Goal: Task Accomplishment & Management: Manage account settings

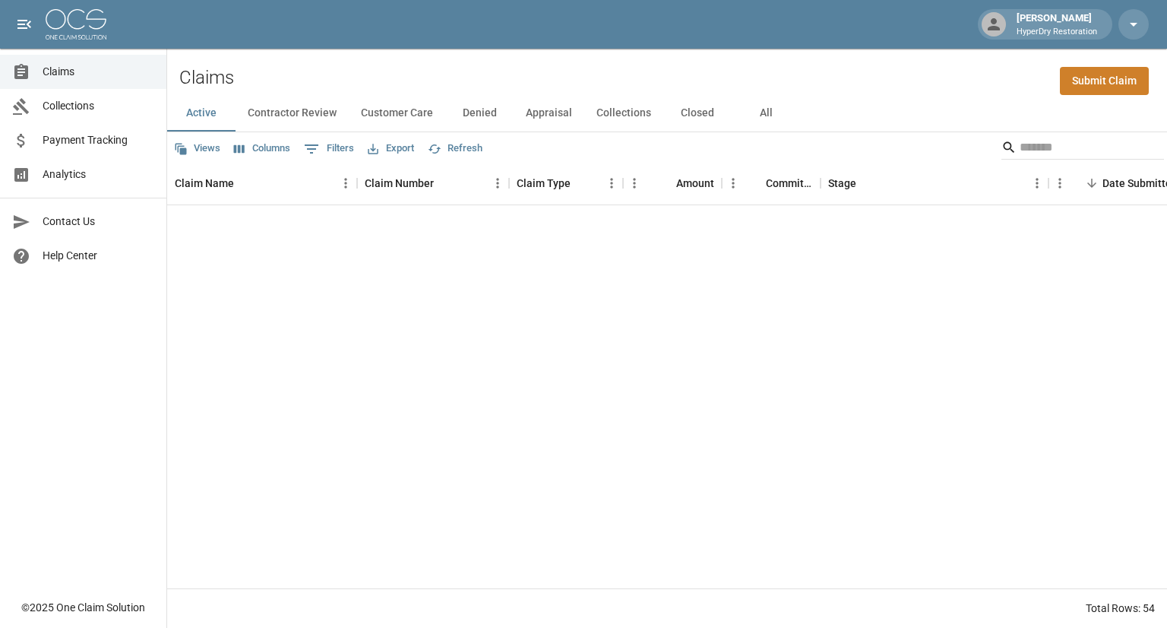
scroll to position [1036, 0]
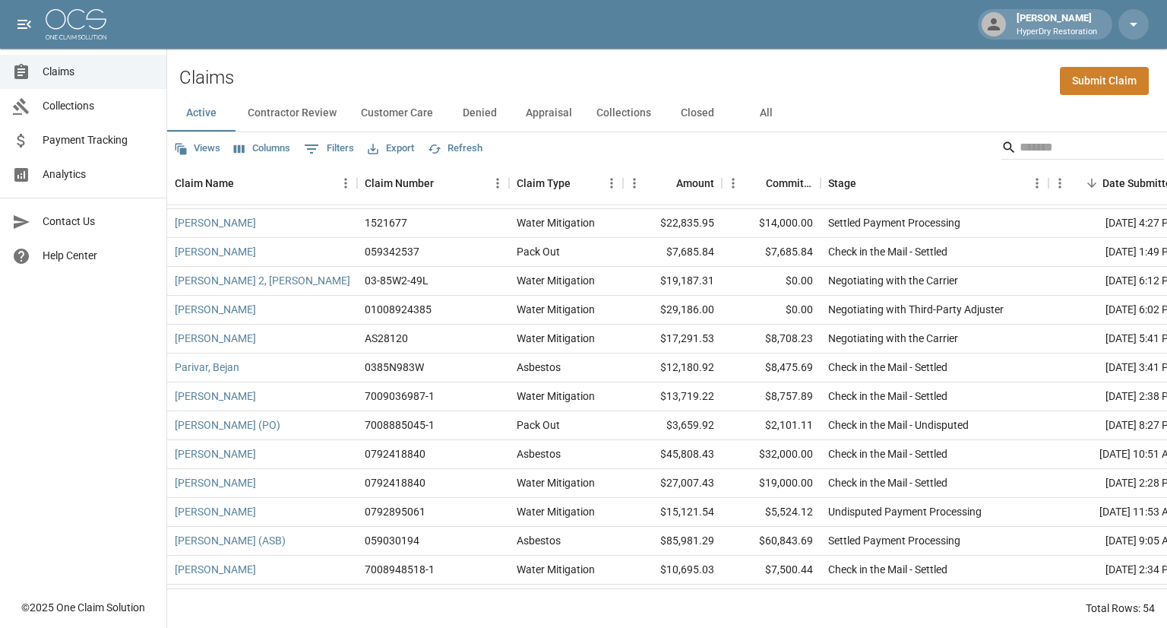
click at [1062, 68] on link "Submit Claim" at bounding box center [1104, 81] width 89 height 28
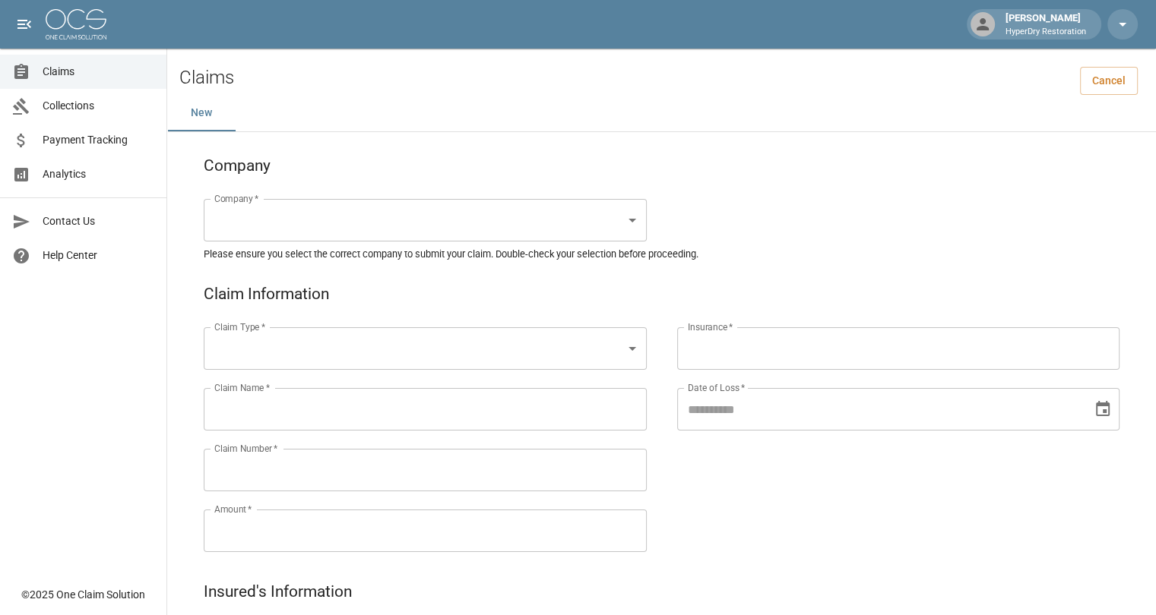
click at [742, 360] on input "Insurance   *" at bounding box center [898, 348] width 429 height 29
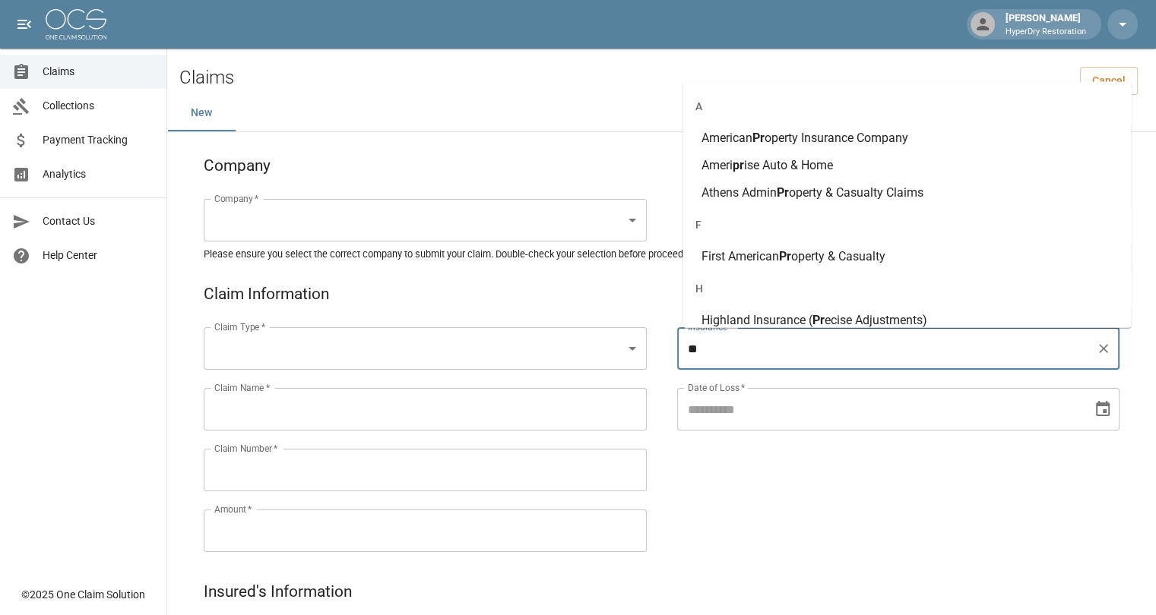
type input "*"
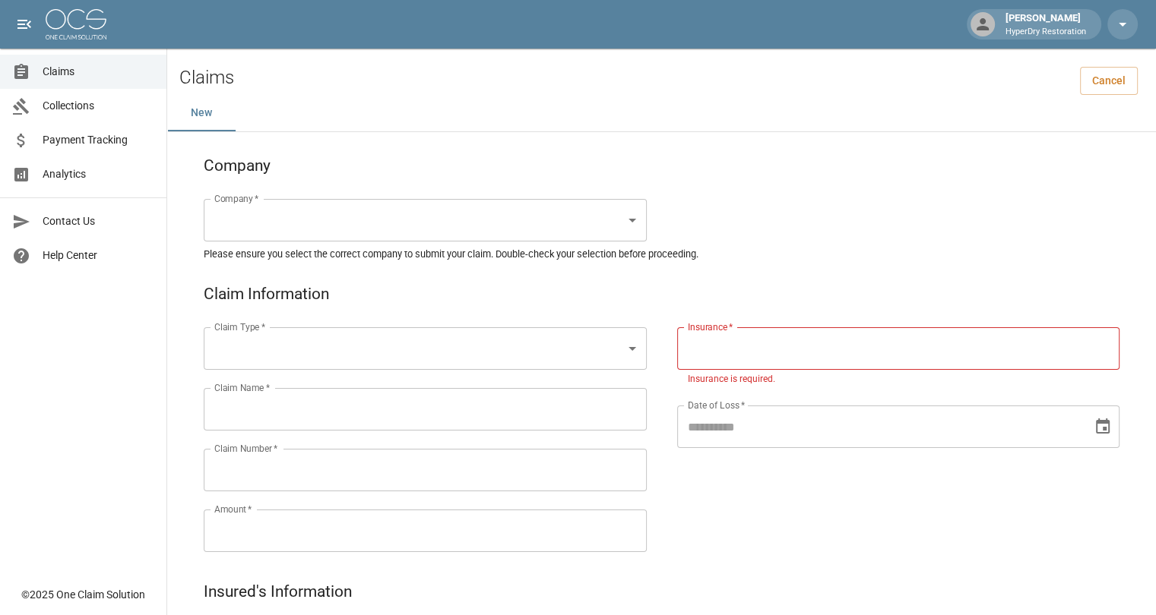
click at [73, 68] on span "Claims" at bounding box center [99, 72] width 112 height 16
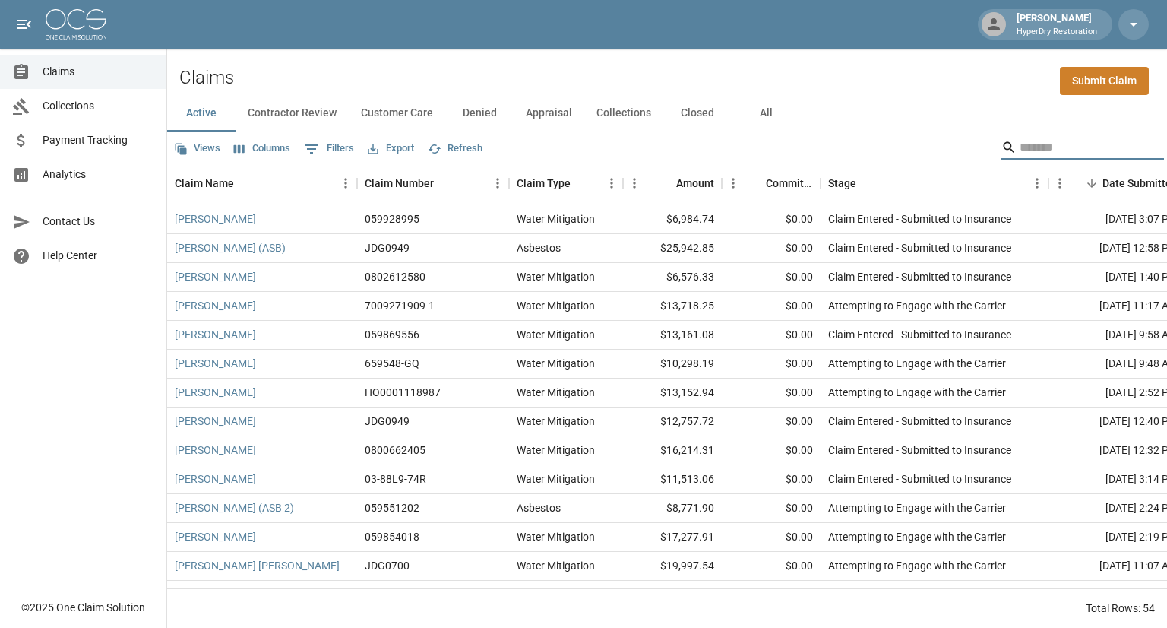
click at [1027, 138] on input "Search" at bounding box center [1081, 147] width 122 height 24
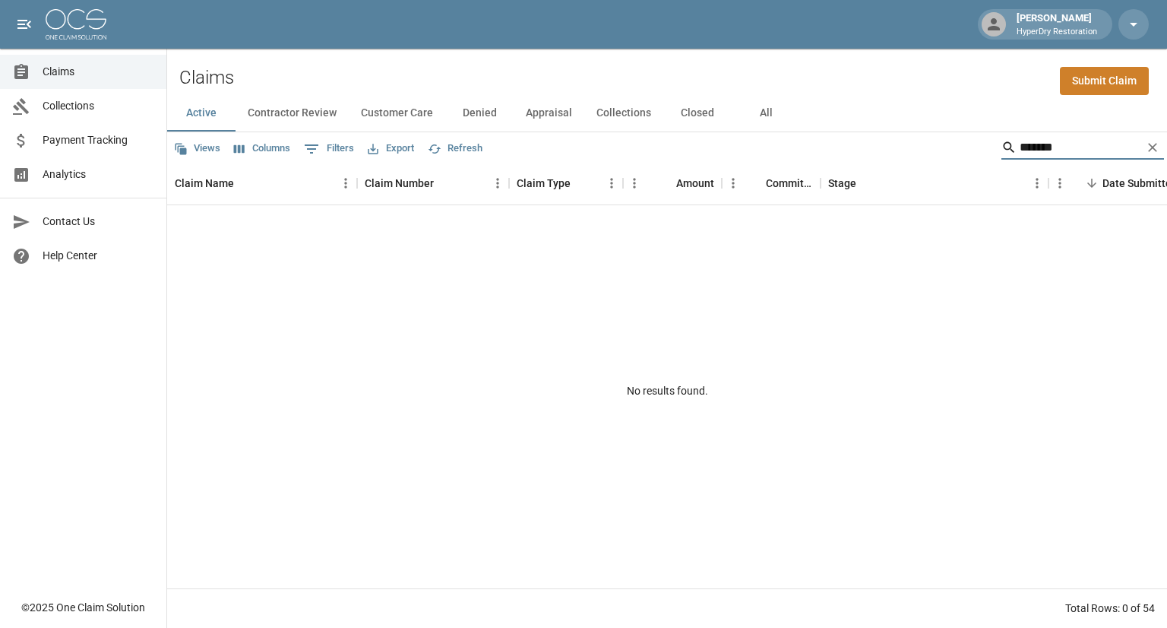
type input "*******"
click at [769, 129] on button "All" at bounding box center [766, 113] width 68 height 36
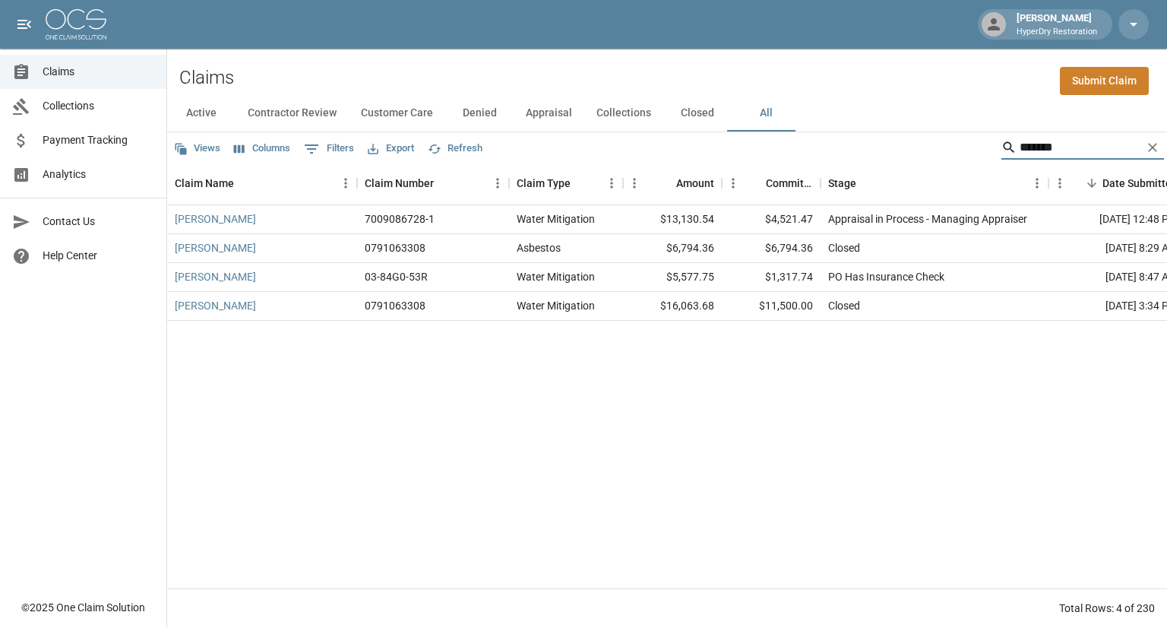
click at [1049, 146] on input "*******" at bounding box center [1081, 147] width 122 height 24
type input "*"
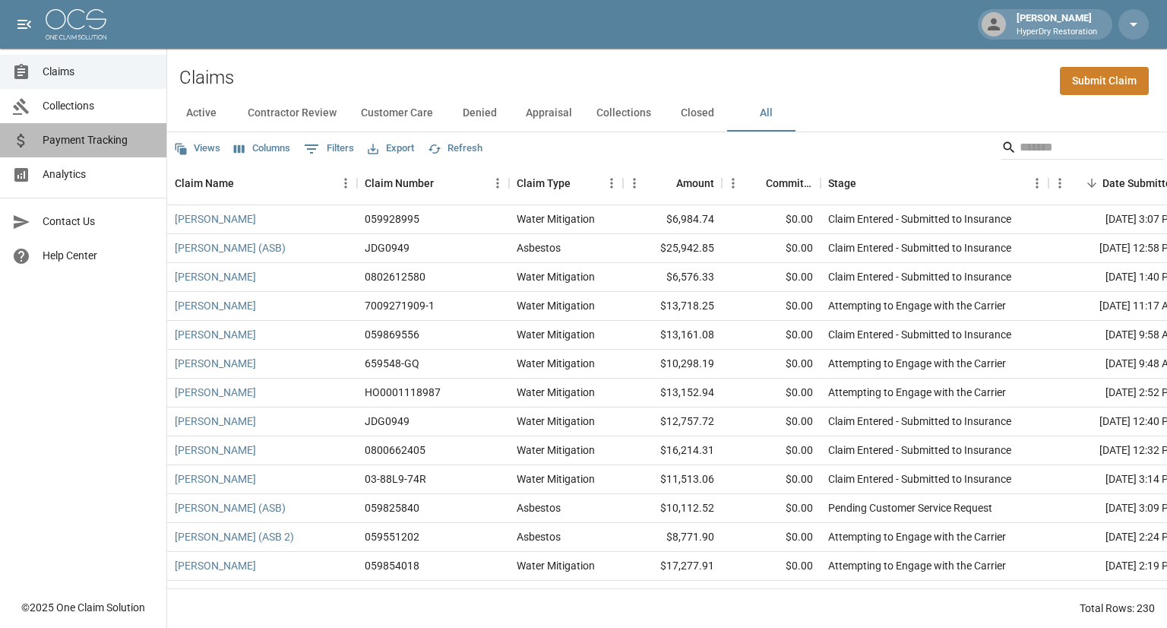
click at [97, 145] on span "Payment Tracking" at bounding box center [99, 140] width 112 height 16
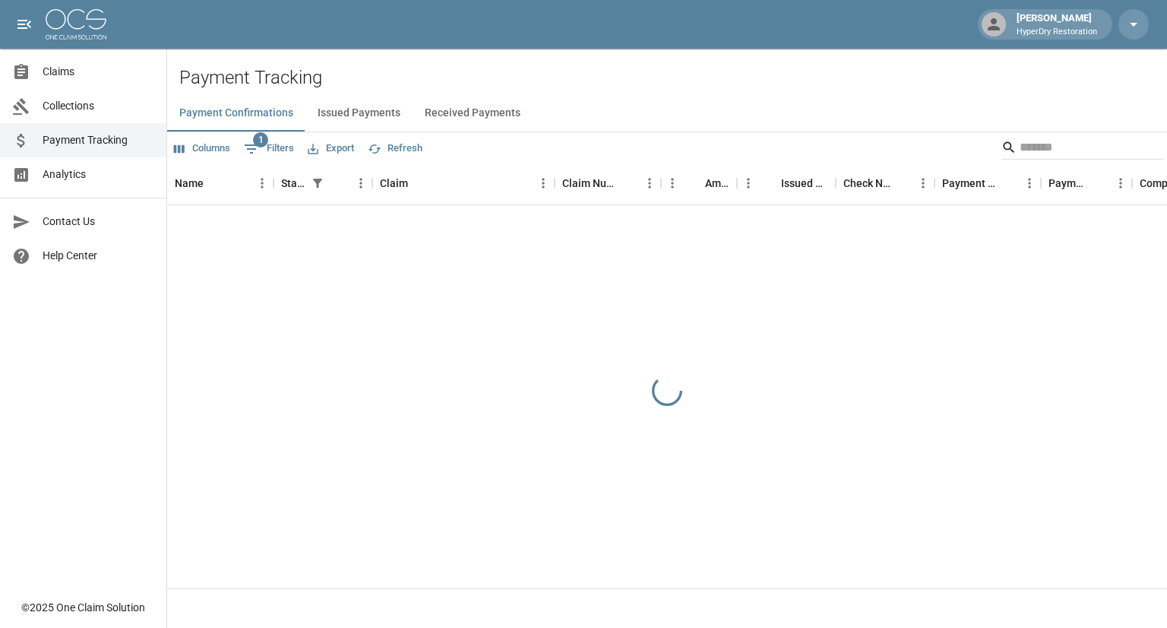
click at [432, 110] on button "Received Payments" at bounding box center [473, 113] width 120 height 36
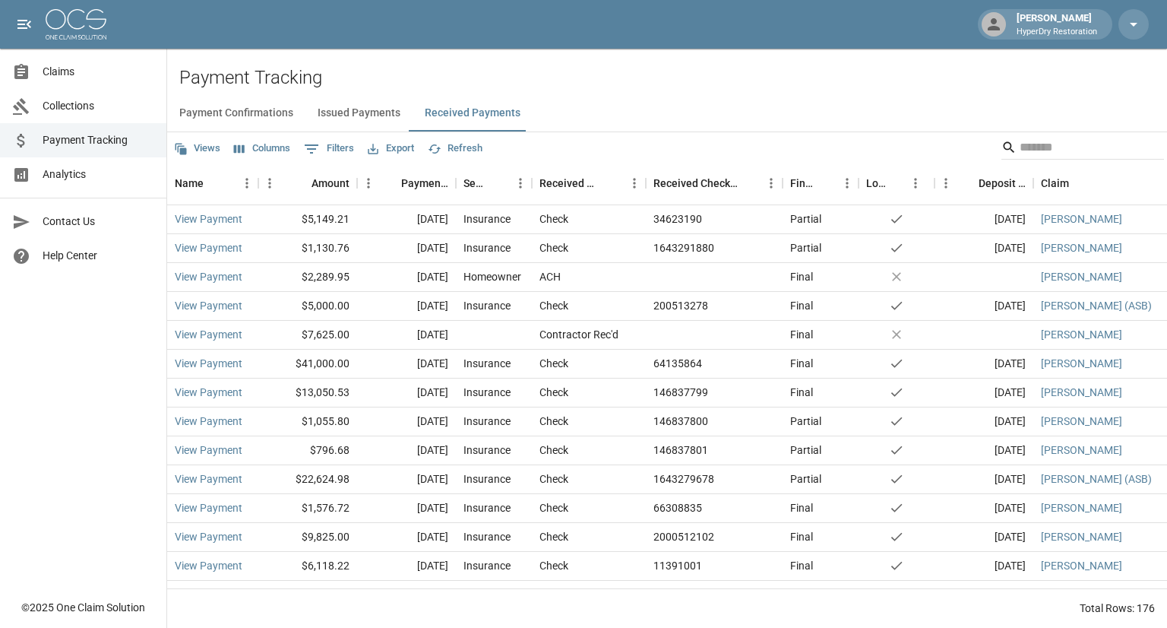
click at [83, 71] on span "Claims" at bounding box center [99, 72] width 112 height 16
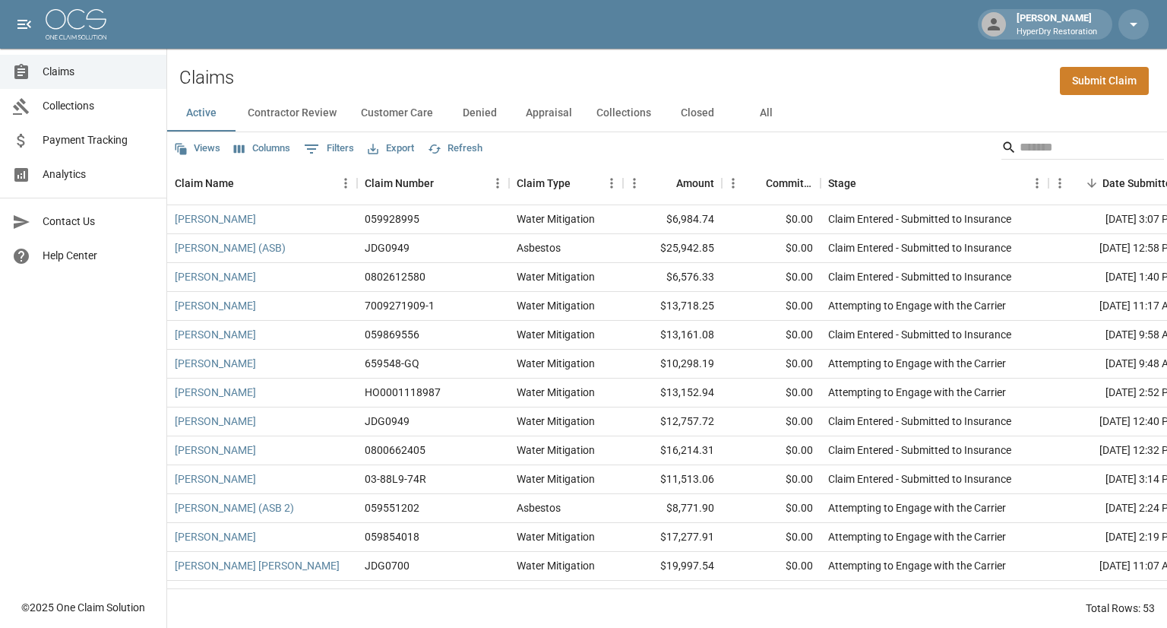
click at [767, 116] on button "All" at bounding box center [766, 113] width 68 height 36
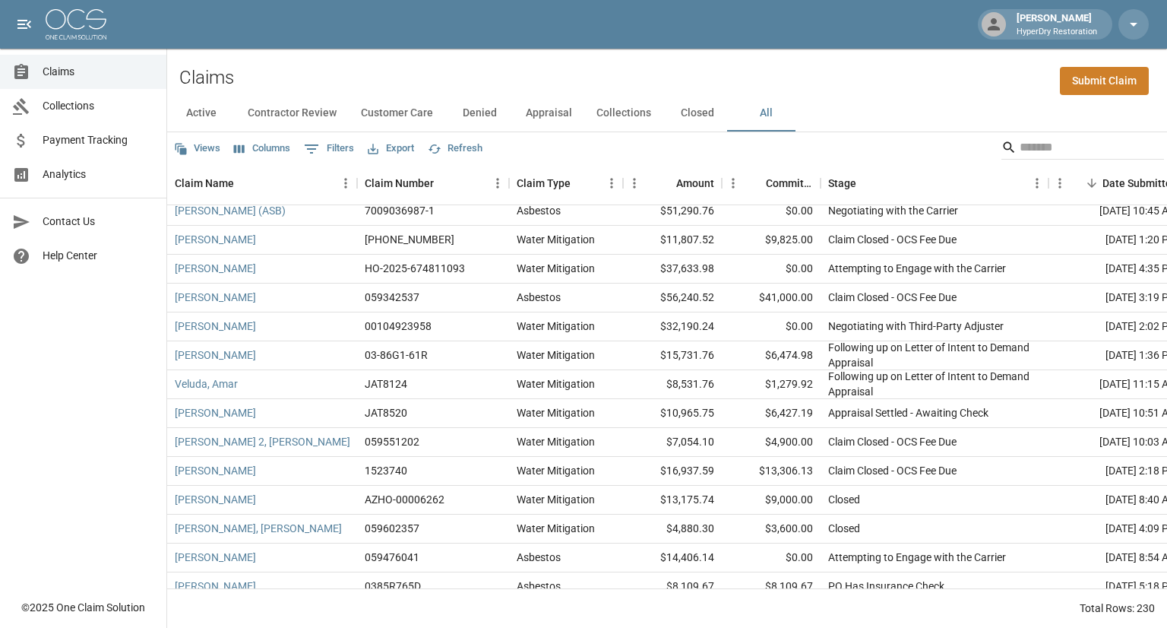
scroll to position [1163, 0]
click at [240, 329] on link "[PERSON_NAME]" at bounding box center [215, 326] width 81 height 15
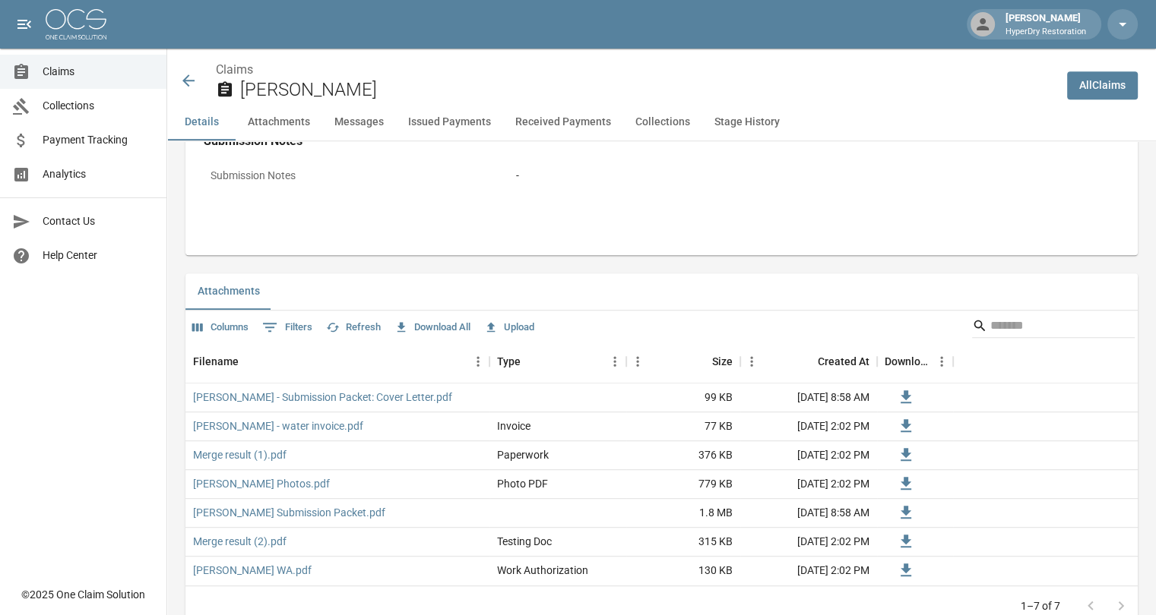
scroll to position [750, 0]
click at [191, 79] on icon at bounding box center [188, 80] width 18 height 18
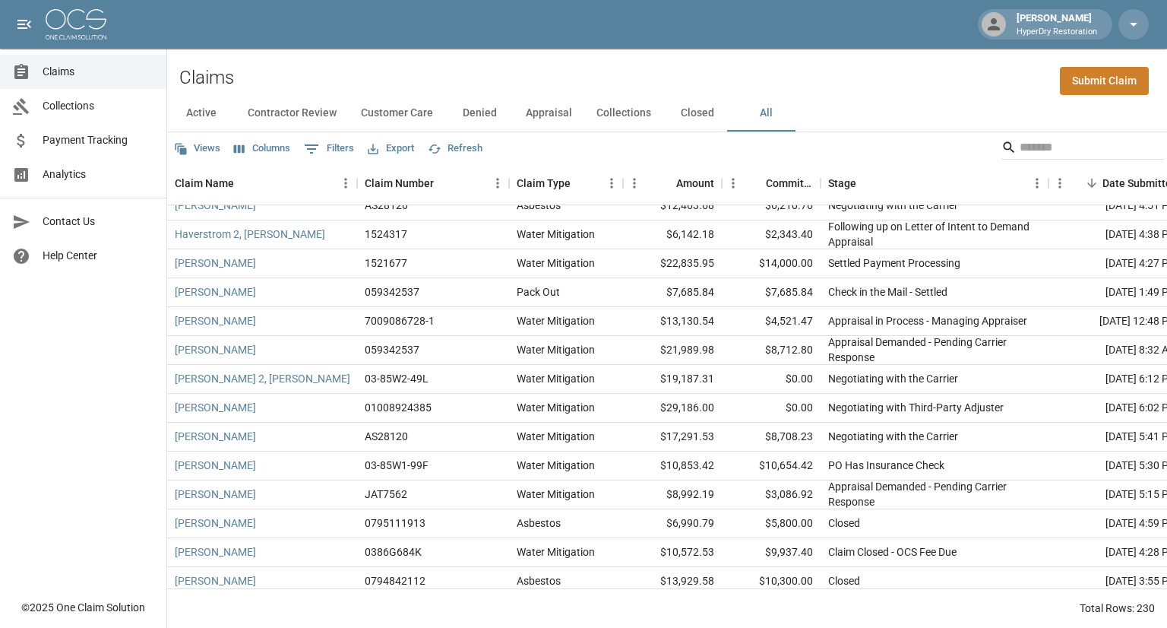
scroll to position [1602, 0]
click at [394, 113] on button "Customer Care" at bounding box center [397, 113] width 96 height 36
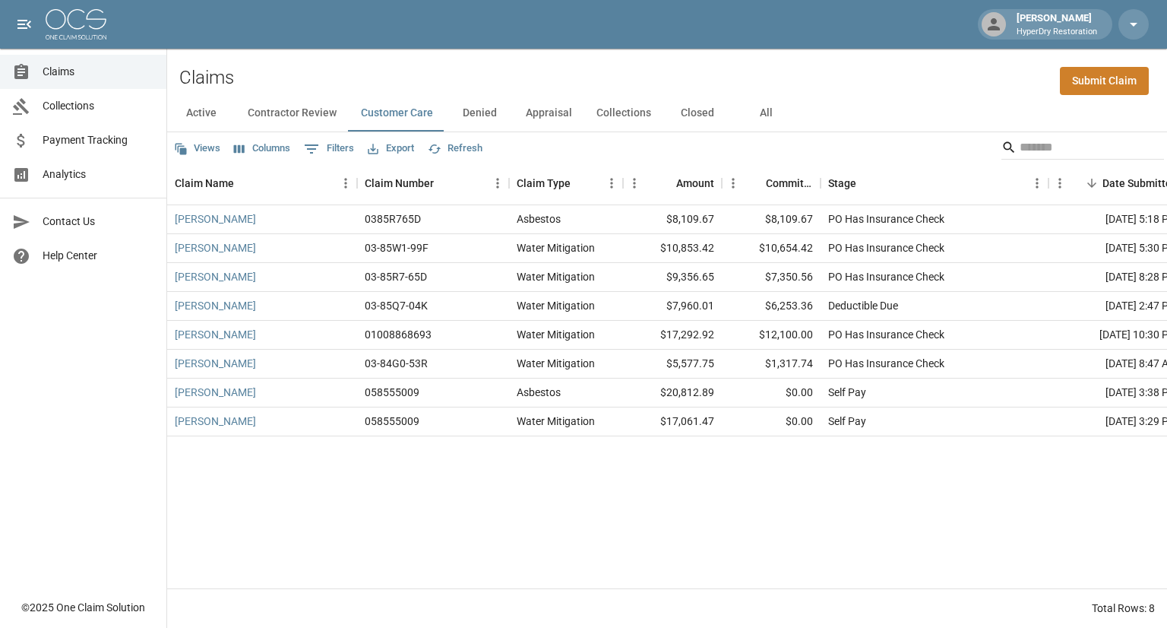
click at [763, 115] on button "All" at bounding box center [766, 113] width 68 height 36
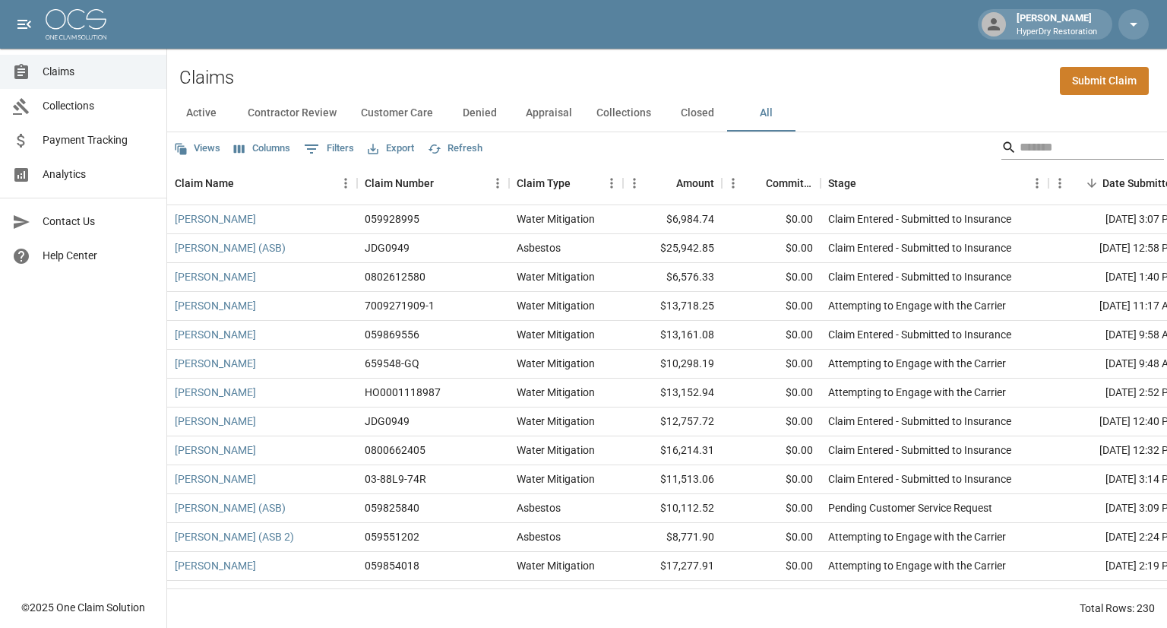
click at [1045, 149] on input "Search" at bounding box center [1081, 147] width 122 height 24
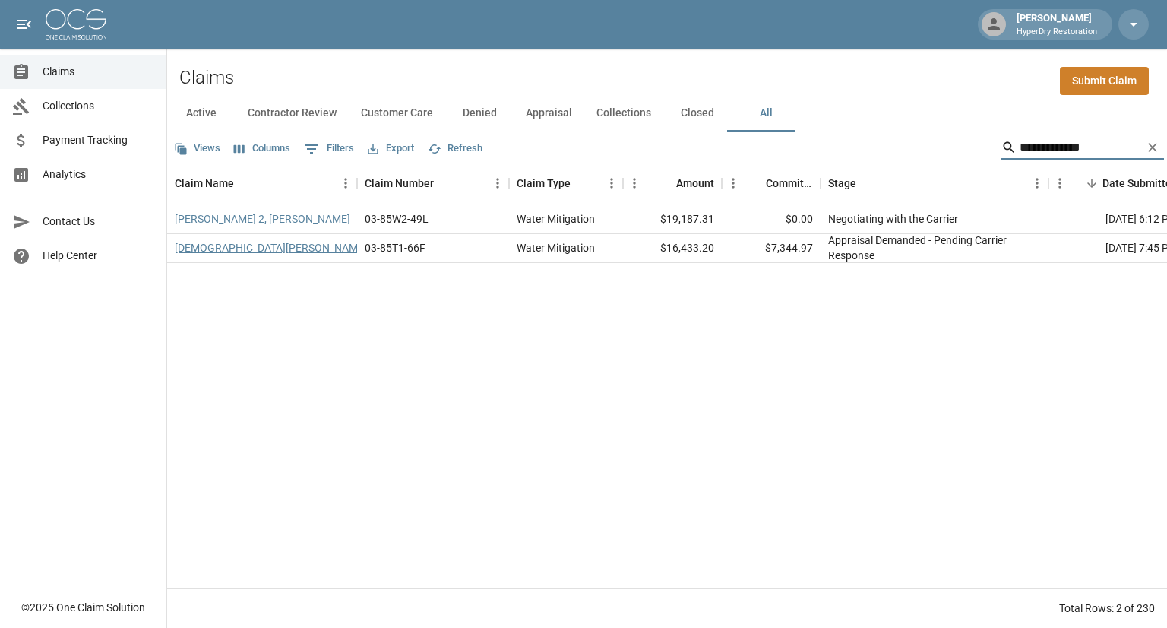
type input "**********"
click at [228, 242] on link "[DEMOGRAPHIC_DATA][PERSON_NAME]" at bounding box center [271, 247] width 192 height 15
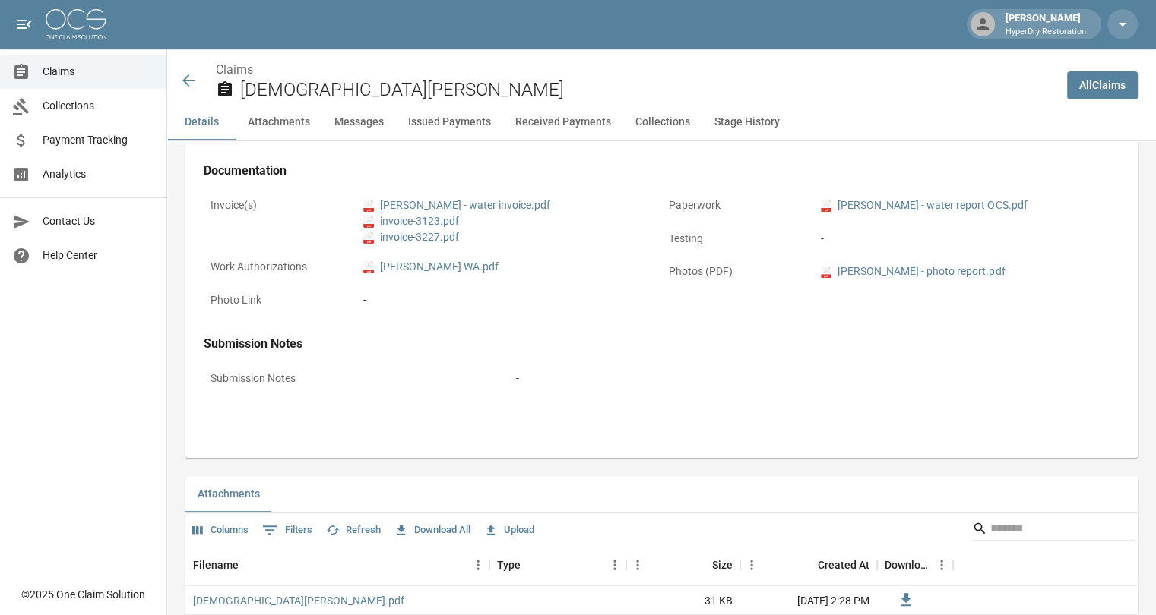
scroll to position [577, 0]
click at [916, 271] on link "pdf [PERSON_NAME] - photo report.pdf" at bounding box center [913, 271] width 184 height 16
click at [182, 83] on icon at bounding box center [188, 80] width 18 height 18
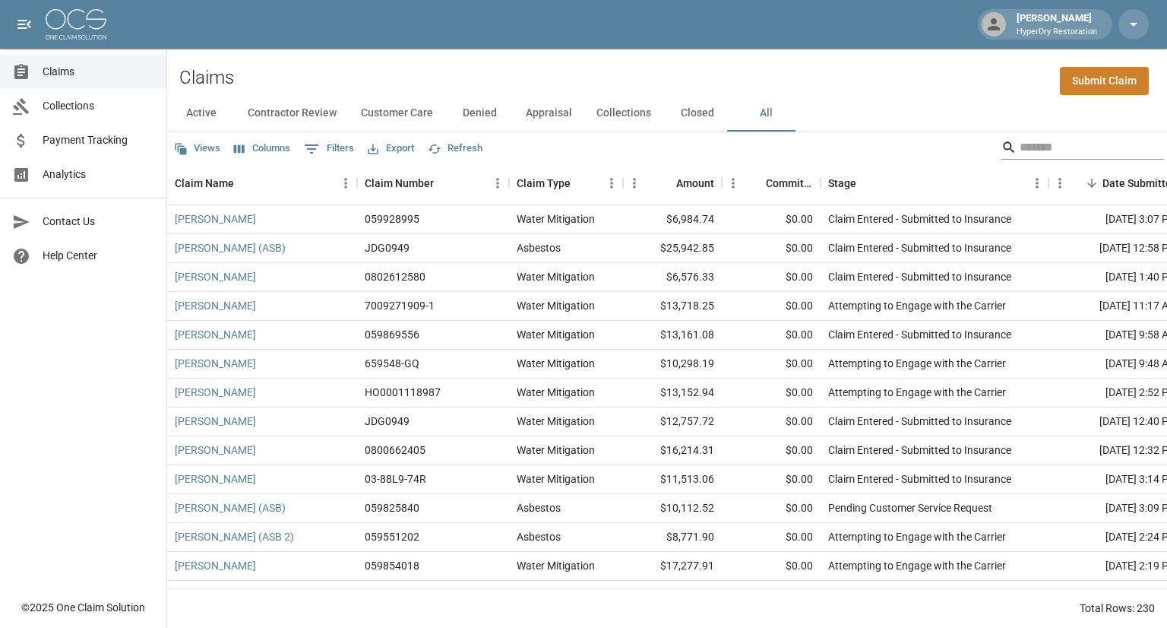
click at [1039, 144] on input "Search" at bounding box center [1081, 147] width 122 height 24
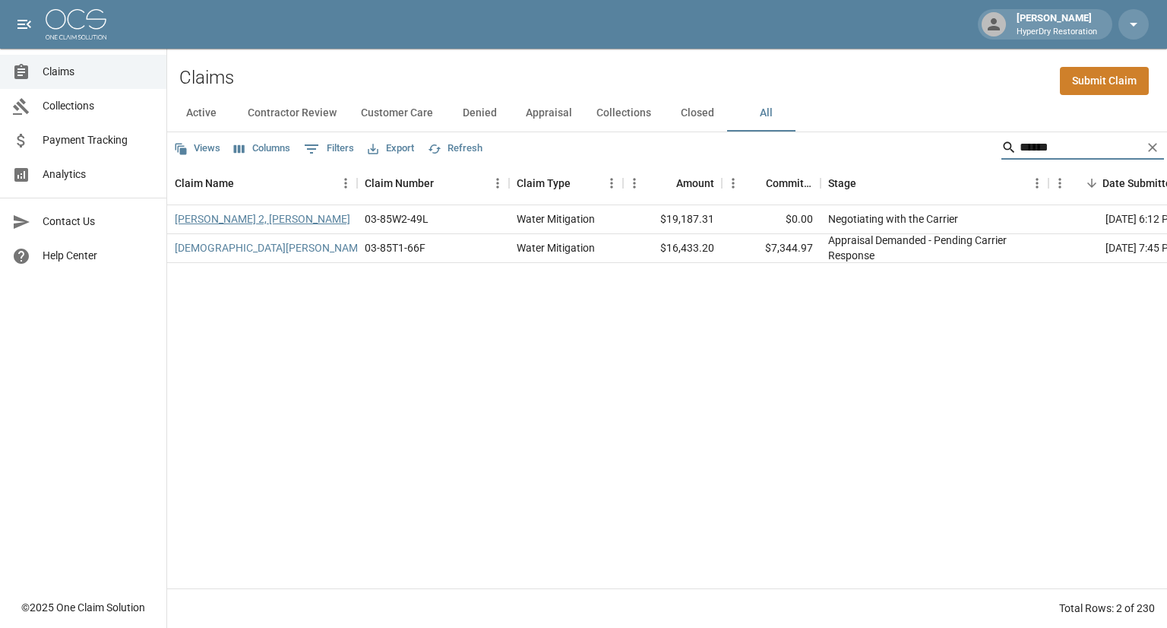
type input "******"
click at [246, 219] on link "[PERSON_NAME] 2, [PERSON_NAME]" at bounding box center [263, 218] width 176 height 15
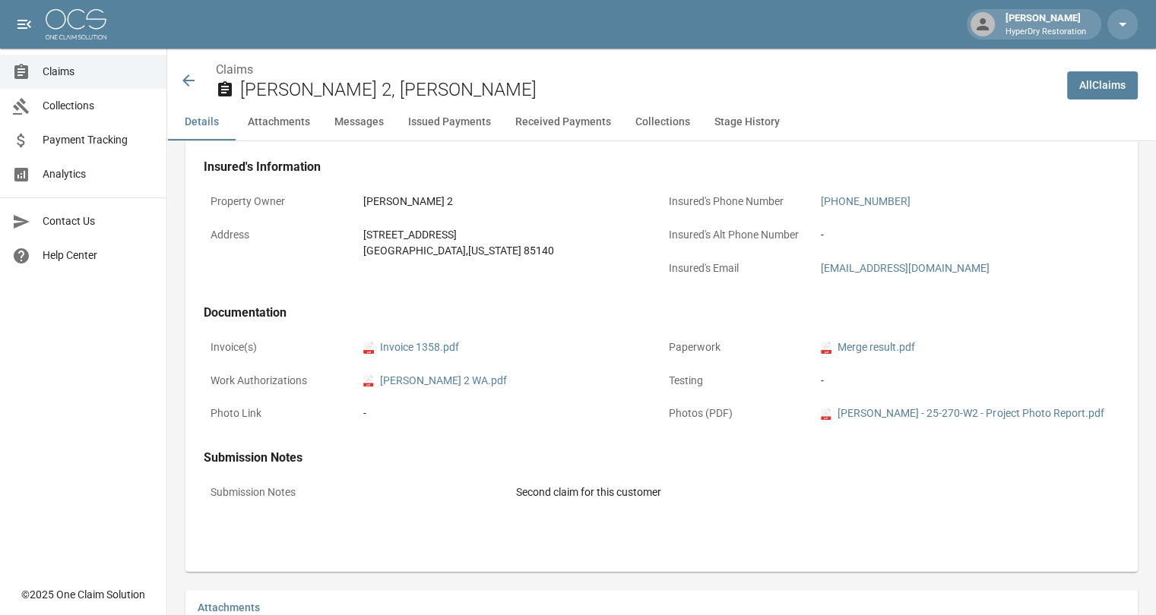
scroll to position [422, 0]
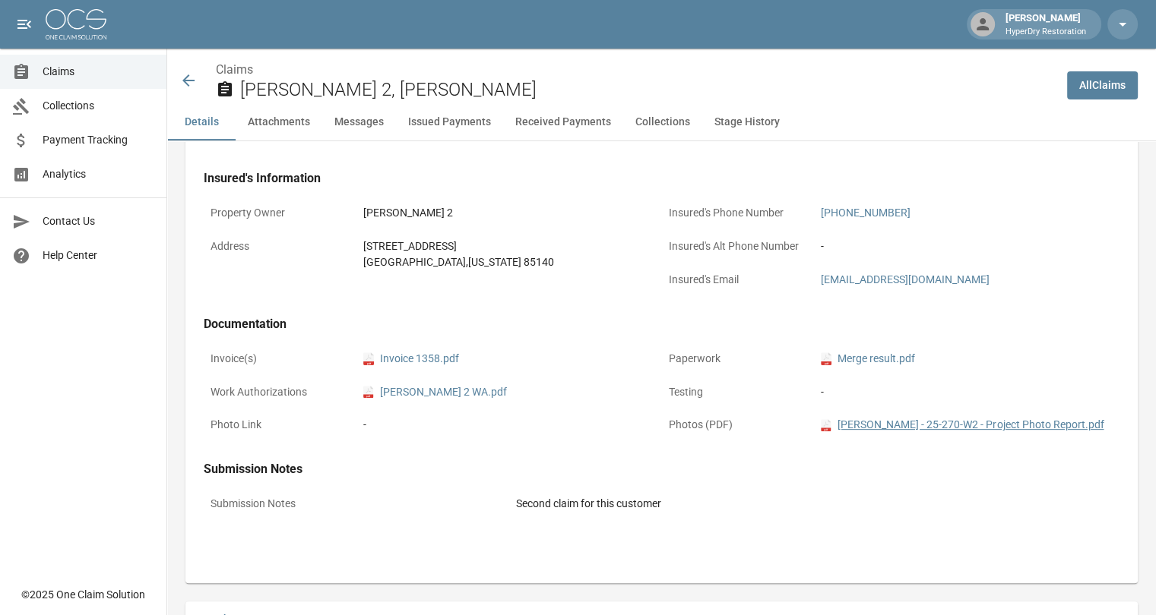
click at [883, 432] on link "pdf [PERSON_NAME] - 25-270-W2 - Project Photo Report.pdf" at bounding box center [962, 425] width 283 height 16
